Goal: Transaction & Acquisition: Purchase product/service

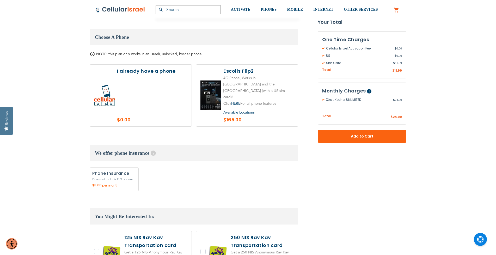
scroll to position [625, 0]
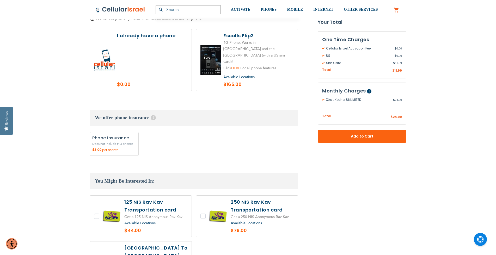
click at [236, 66] on link "HERE" at bounding box center [235, 68] width 9 height 5
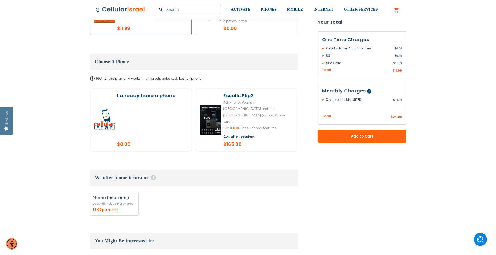
scroll to position [573, 0]
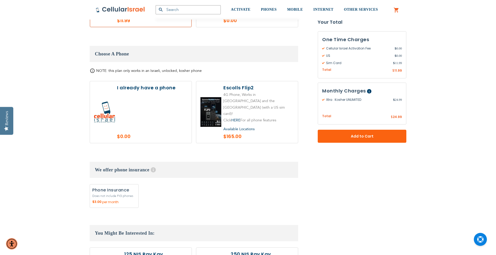
click at [260, 94] on label at bounding box center [247, 112] width 102 height 62
radio input "true"
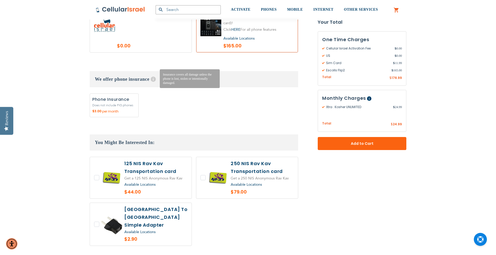
scroll to position [677, 0]
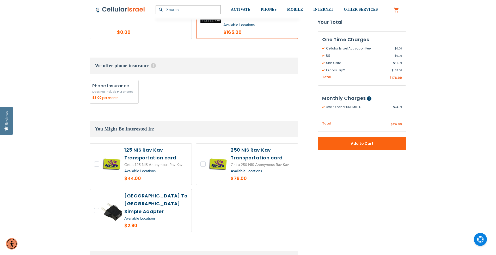
click at [143, 168] on span "Available Locations" at bounding box center [139, 170] width 31 height 5
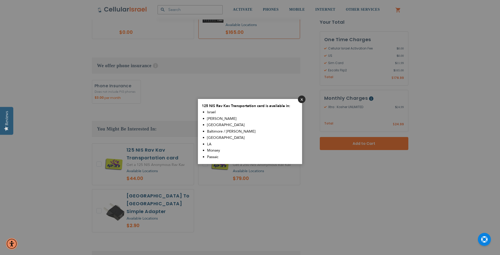
click at [303, 99] on button "Close" at bounding box center [302, 99] width 8 height 8
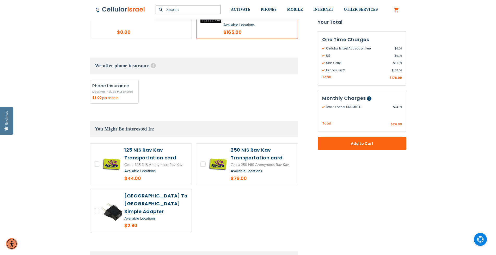
click at [247, 168] on span "Available Locations" at bounding box center [245, 170] width 31 height 5
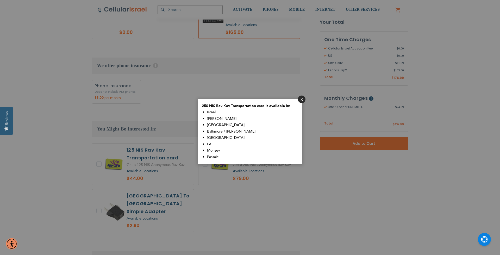
click at [303, 100] on button "Close" at bounding box center [302, 99] width 8 height 8
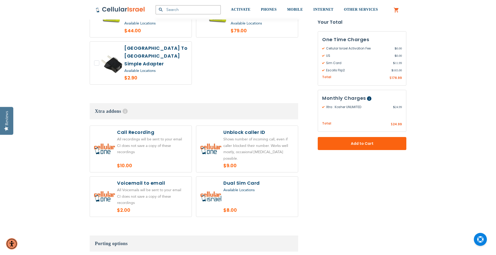
scroll to position [833, 0]
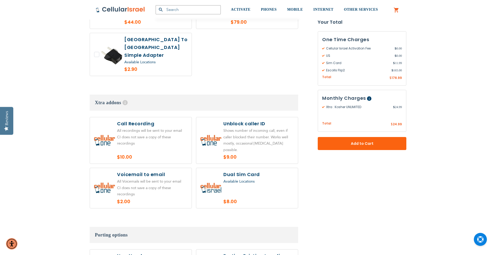
click at [242, 179] on span "Available Locations" at bounding box center [238, 181] width 31 height 5
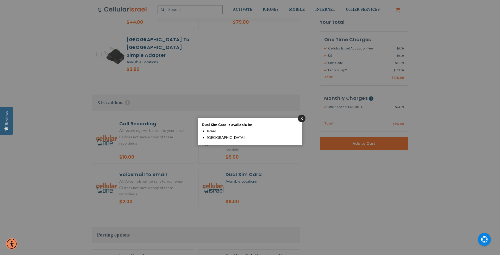
click at [303, 118] on button "Close" at bounding box center [302, 119] width 8 height 8
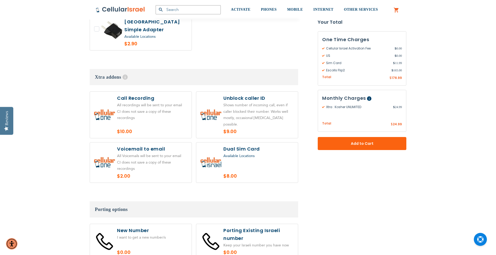
scroll to position [859, 0]
click at [241, 153] on span "Available Locations" at bounding box center [238, 155] width 31 height 5
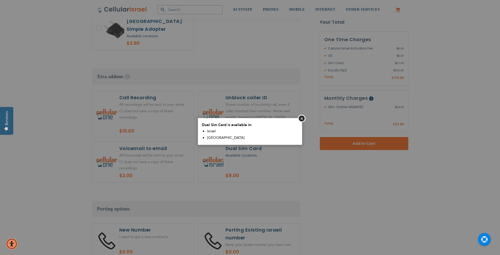
click at [270, 89] on aside "Close Dual Sim Card is available in: [GEOGRAPHIC_DATA] [GEOGRAPHIC_DATA]" at bounding box center [250, 127] width 500 height 255
click at [300, 119] on button "Close" at bounding box center [302, 119] width 8 height 8
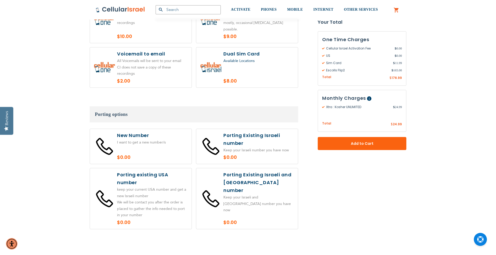
scroll to position [963, 0]
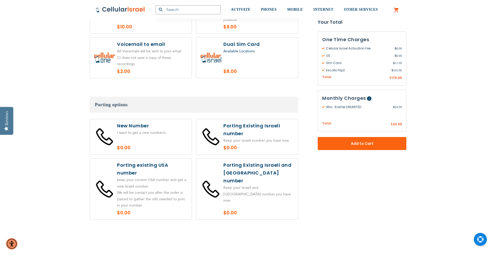
click at [149, 159] on label at bounding box center [141, 189] width 102 height 61
radio input "true"
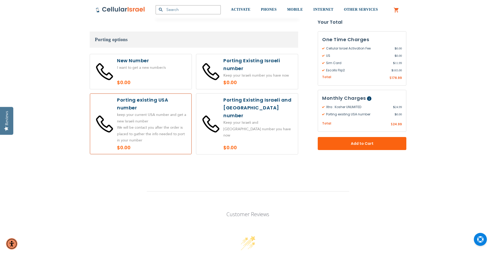
scroll to position [1016, 0]
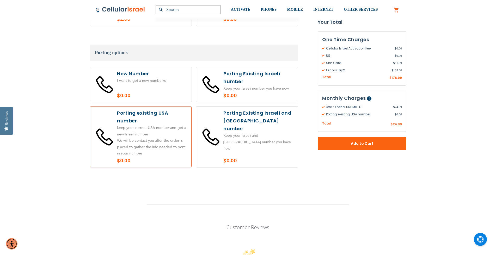
drag, startPoint x: 125, startPoint y: 108, endPoint x: 119, endPoint y: 155, distance: 46.8
click at [126, 108] on label at bounding box center [141, 136] width 102 height 61
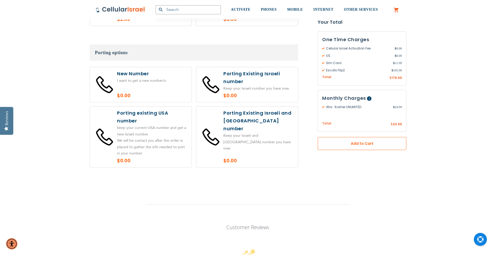
click at [378, 146] on span "Add to Cart" at bounding box center [362, 143] width 54 height 5
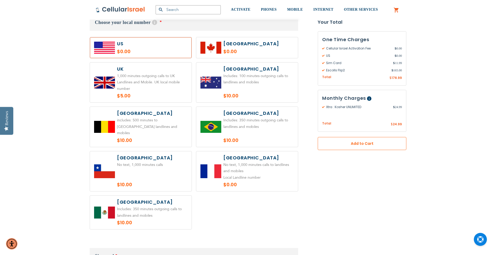
scroll to position [258, 0]
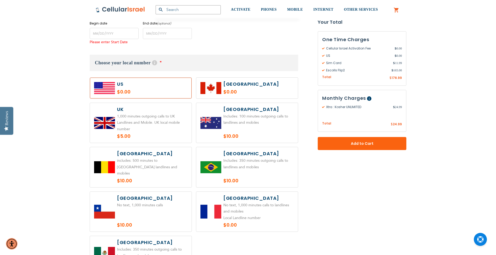
click at [112, 87] on label at bounding box center [141, 88] width 102 height 21
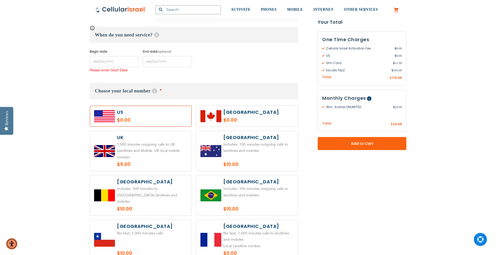
scroll to position [179, 0]
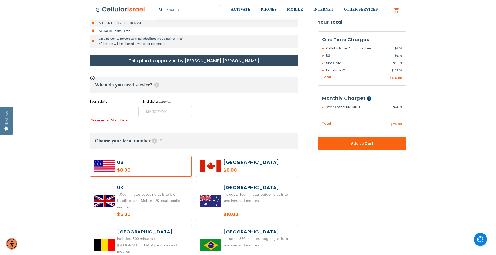
click at [120, 114] on input "name" at bounding box center [114, 111] width 49 height 11
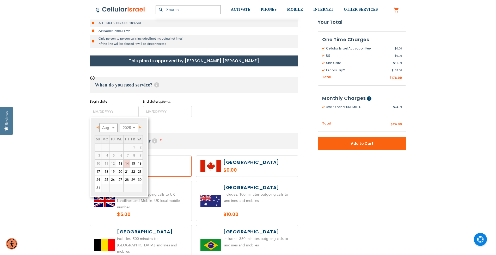
click at [140, 127] on span "Next" at bounding box center [140, 127] width 2 height 3
click at [109, 147] on link "1" at bounding box center [105, 147] width 8 height 8
type input "[DATE]"
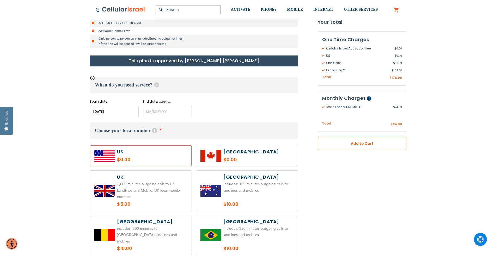
click at [387, 143] on span "Add to Cart" at bounding box center [362, 143] width 54 height 5
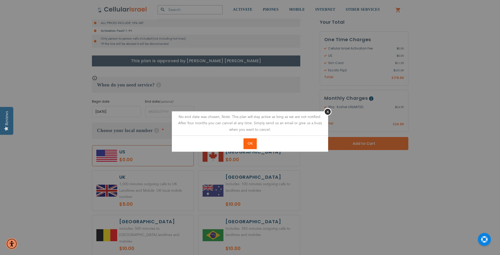
click at [252, 145] on span "OK" at bounding box center [250, 143] width 5 height 5
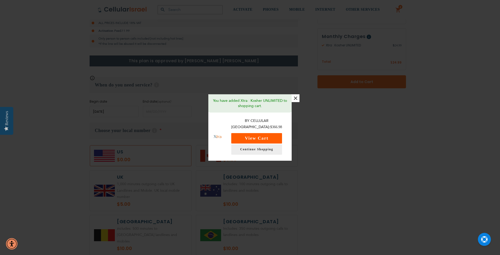
click at [259, 135] on button "View Cart" at bounding box center [256, 138] width 51 height 10
